Goal: Task Accomplishment & Management: Use online tool/utility

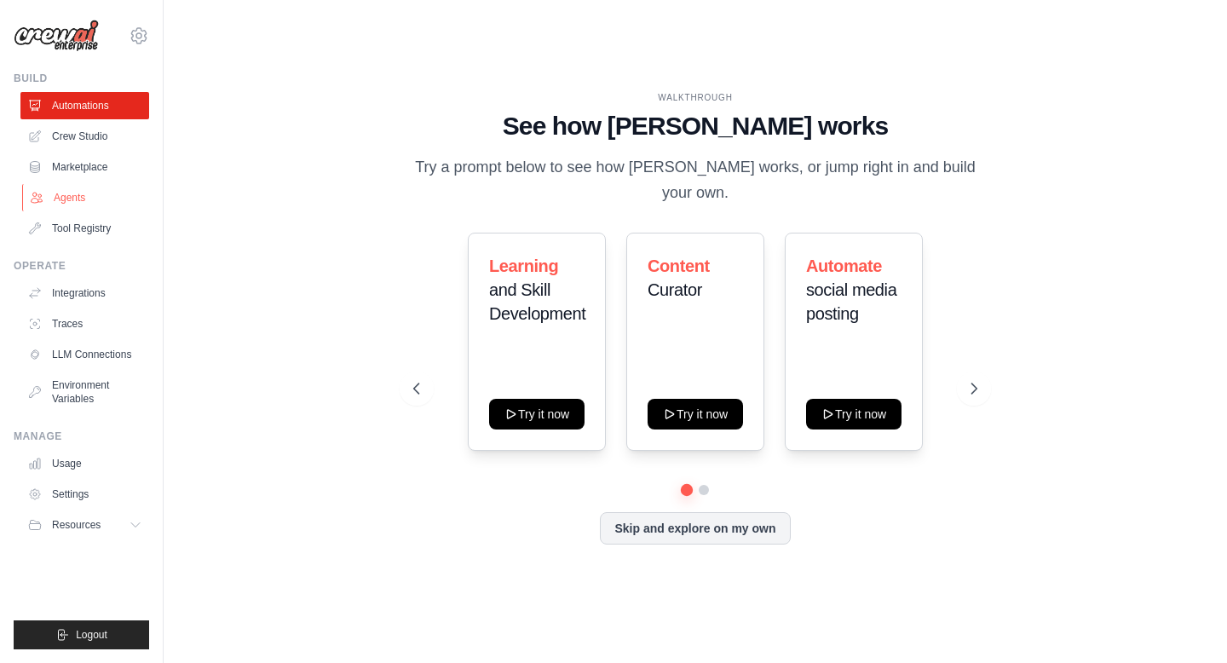
click at [81, 193] on link "Agents" at bounding box center [86, 197] width 129 height 27
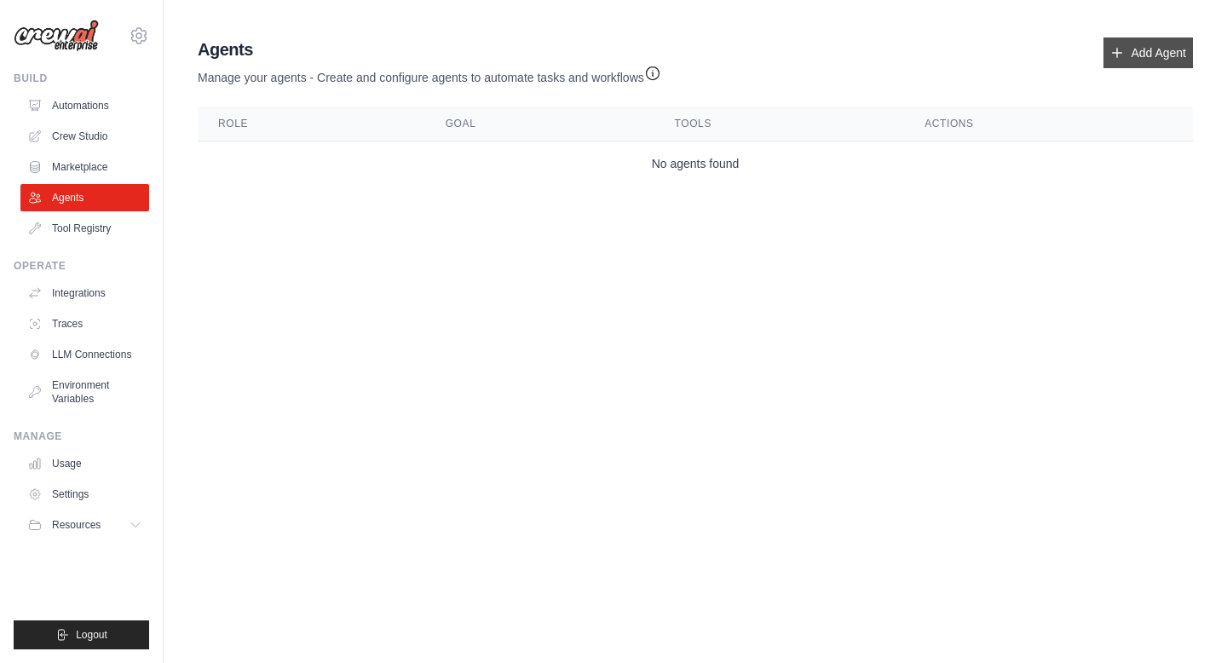
click at [1135, 49] on link "Add Agent" at bounding box center [1148, 53] width 89 height 31
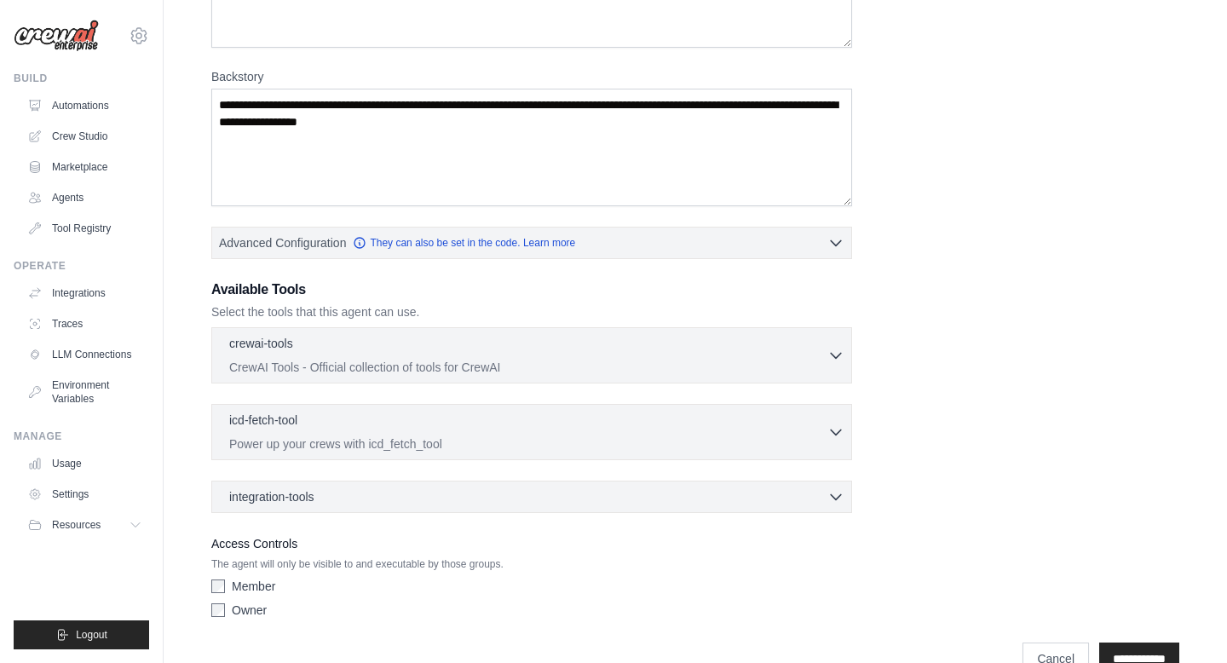
scroll to position [228, 0]
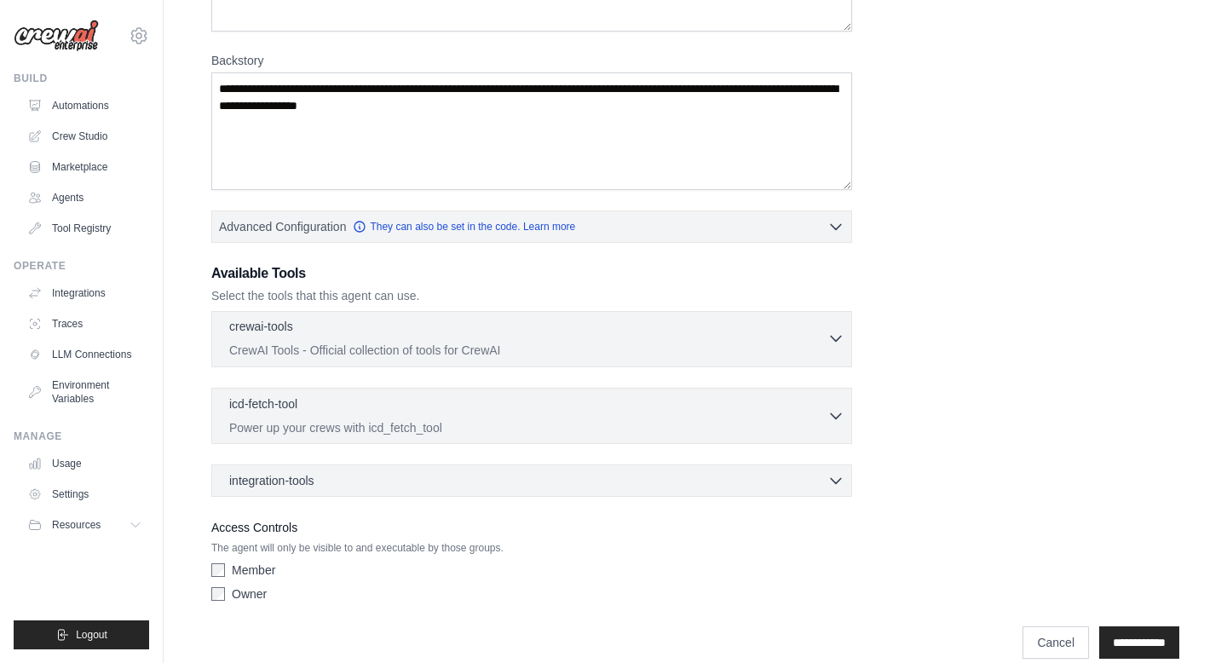
click at [756, 342] on p "CrewAI Tools - Official collection of tools for CrewAI" at bounding box center [528, 350] width 598 height 17
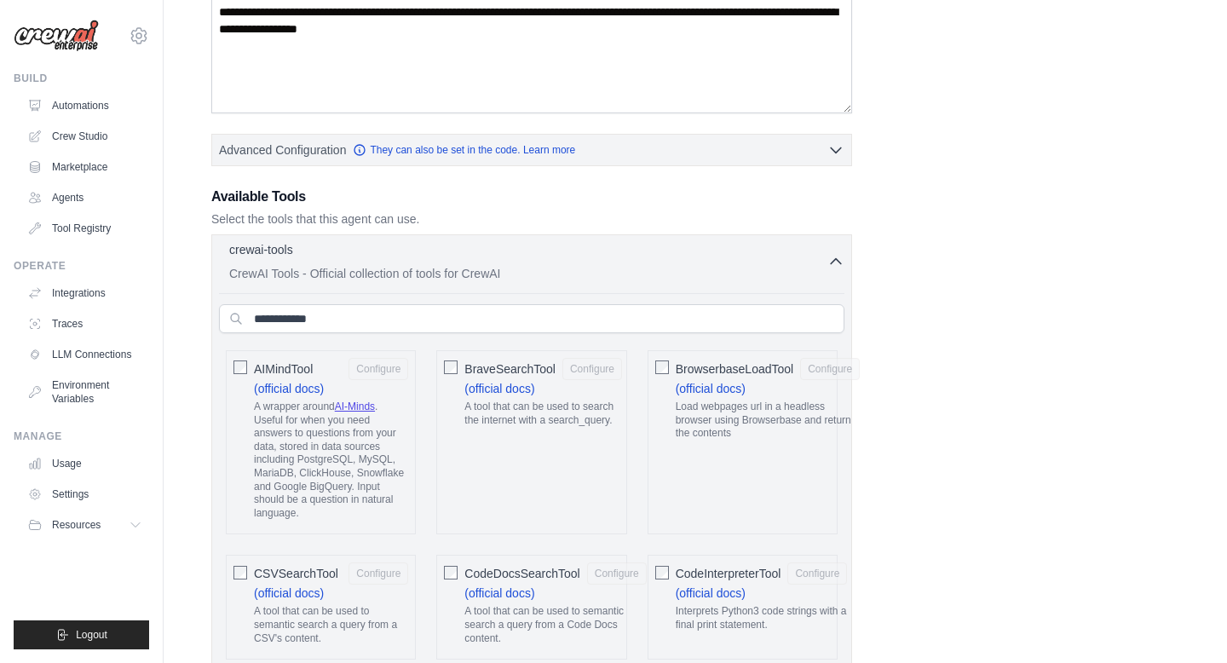
scroll to position [0, 0]
